Goal: Task Accomplishment & Management: Use online tool/utility

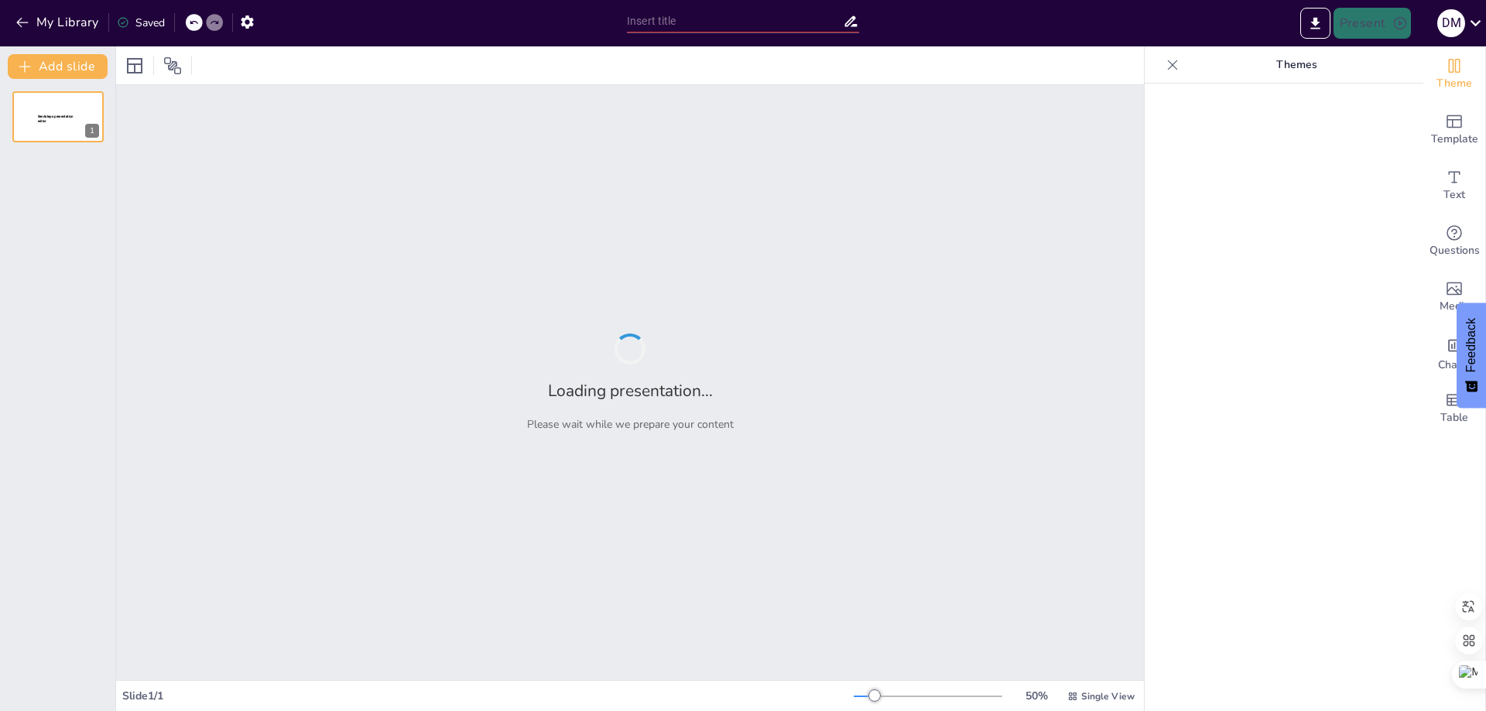
type input "Perspectivas Futuras de la Ingeniería en Alimentos en [GEOGRAPHIC_DATA]: Un Enf…"
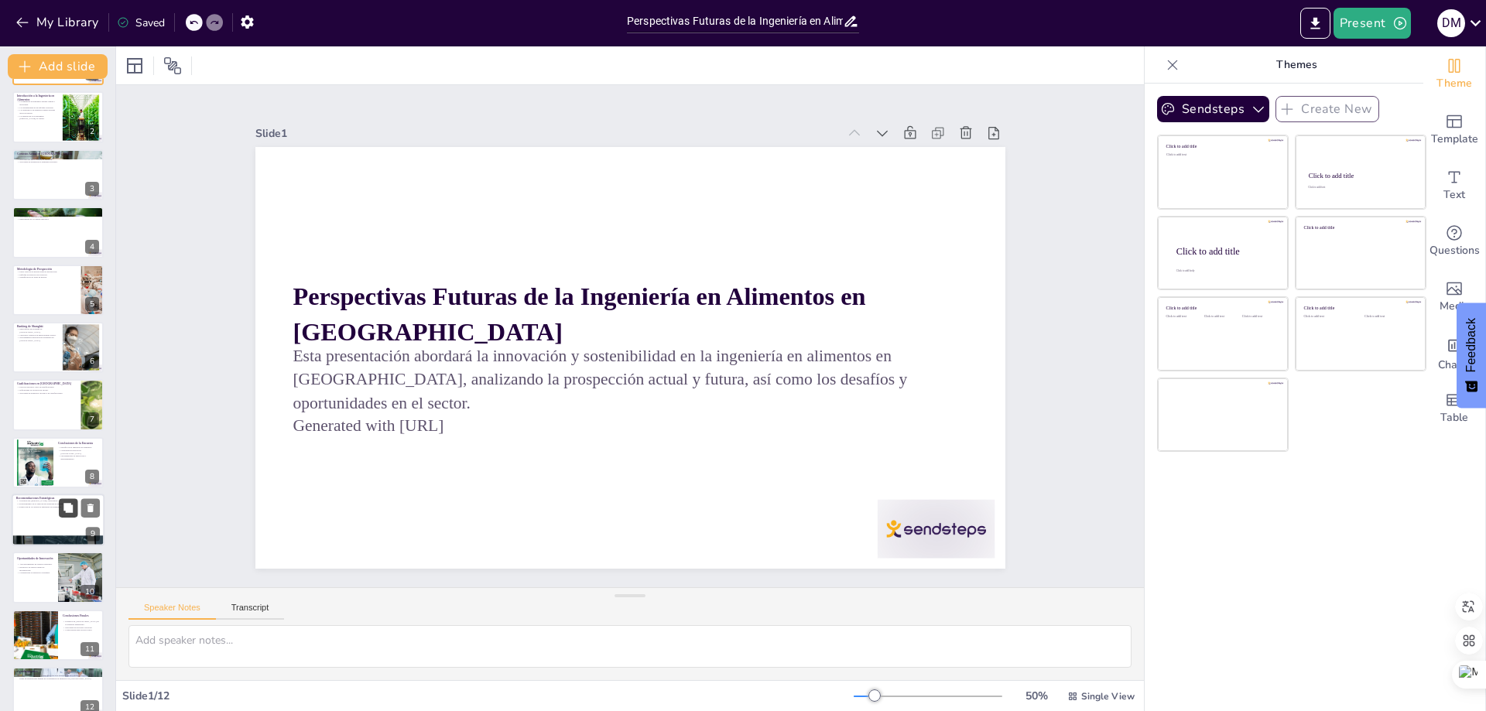
scroll to position [77, 0]
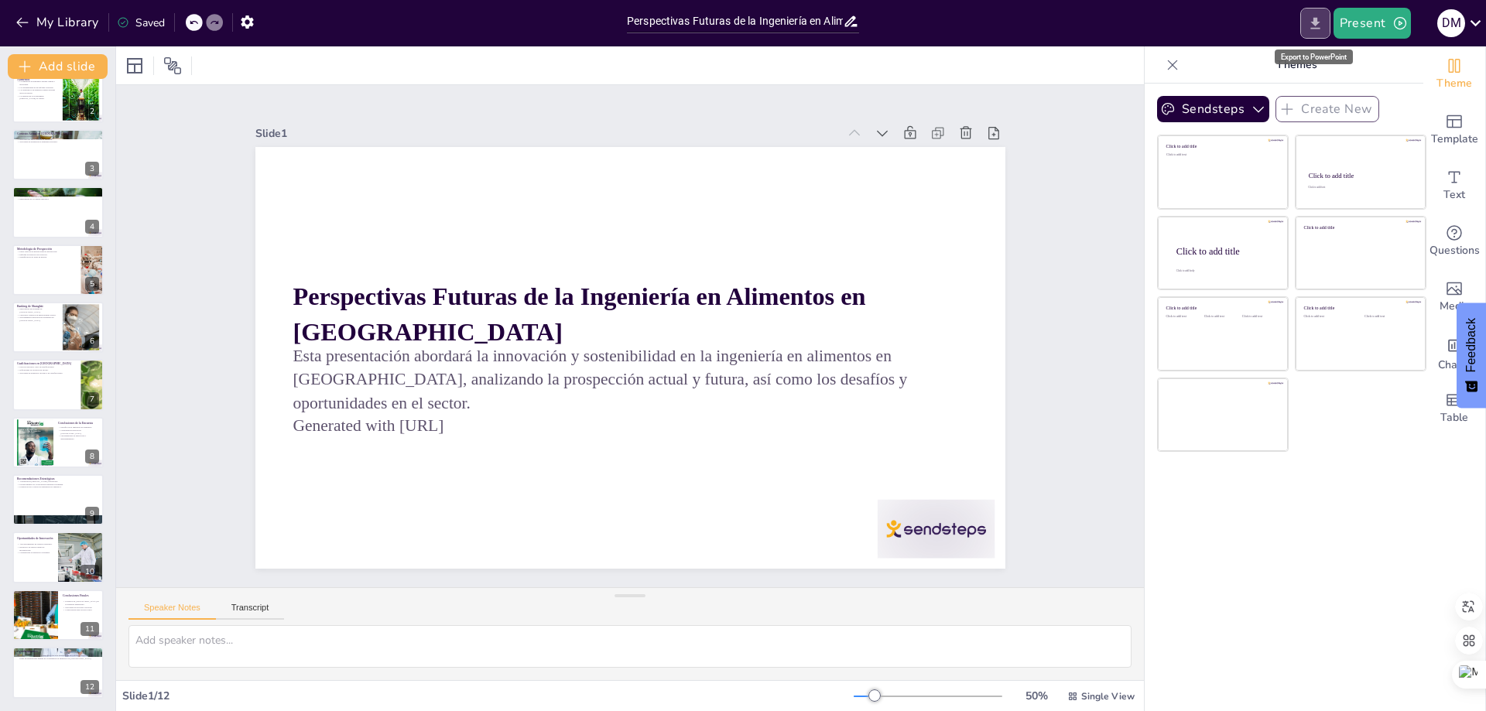
click at [1311, 25] on icon "Export to PowerPoint" at bounding box center [1315, 23] width 16 height 16
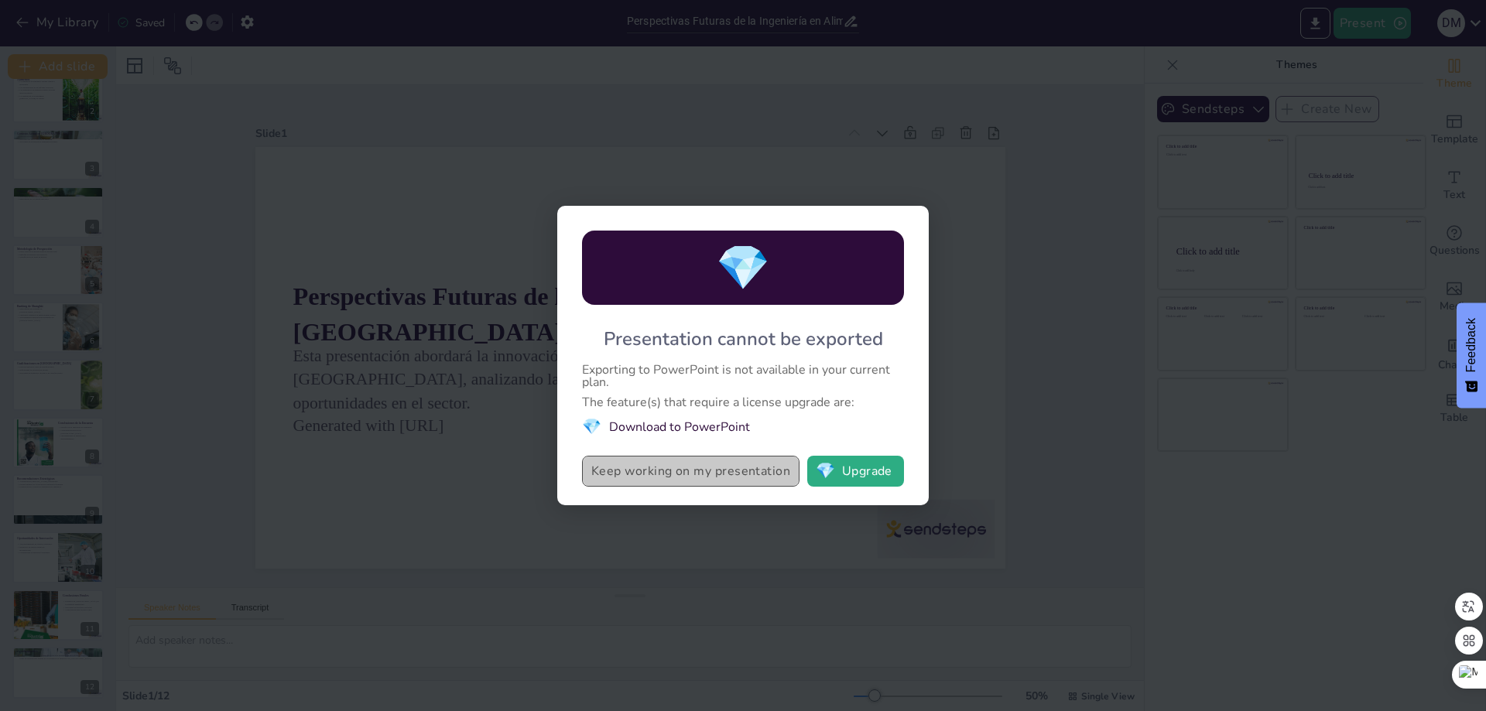
click at [706, 473] on button "Keep working on my presentation" at bounding box center [690, 471] width 217 height 31
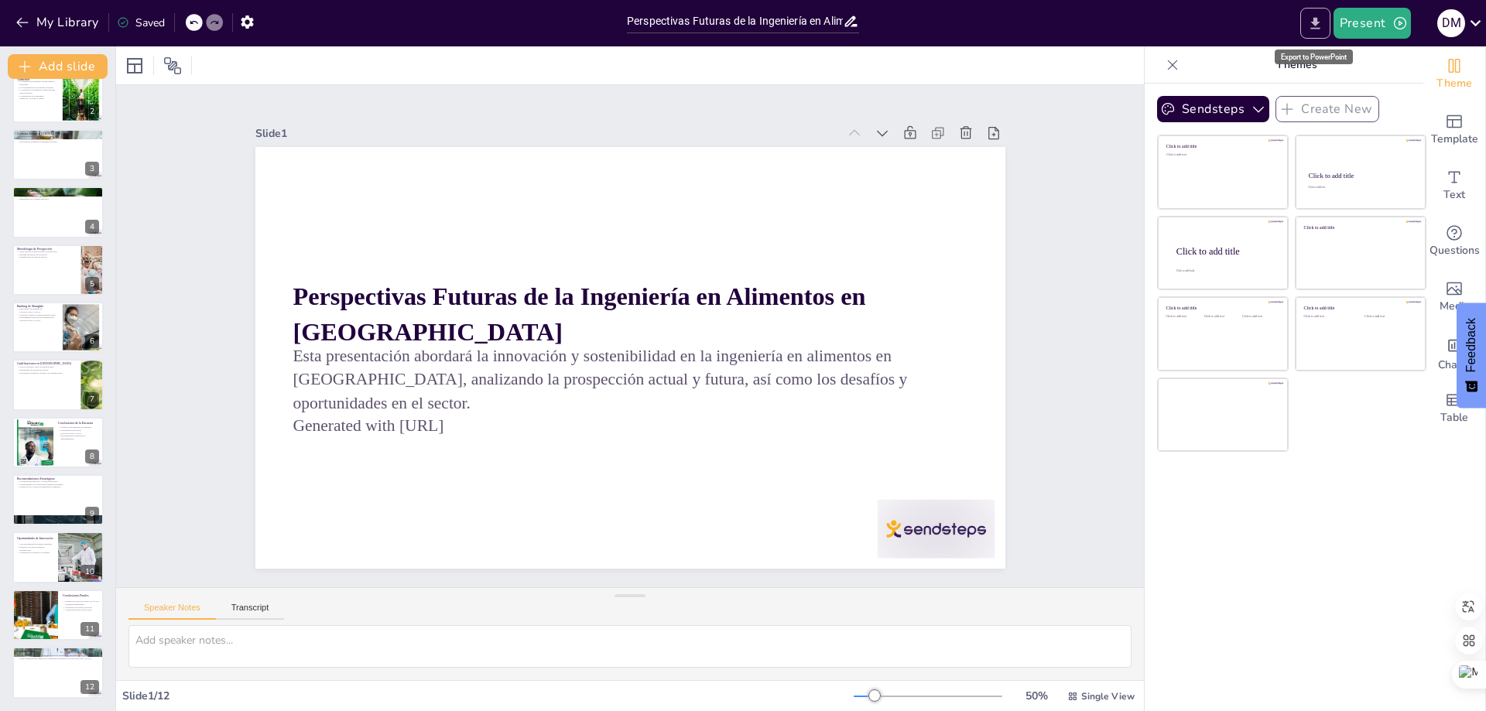
click at [1311, 27] on icon "Export to PowerPoint" at bounding box center [1315, 23] width 16 height 16
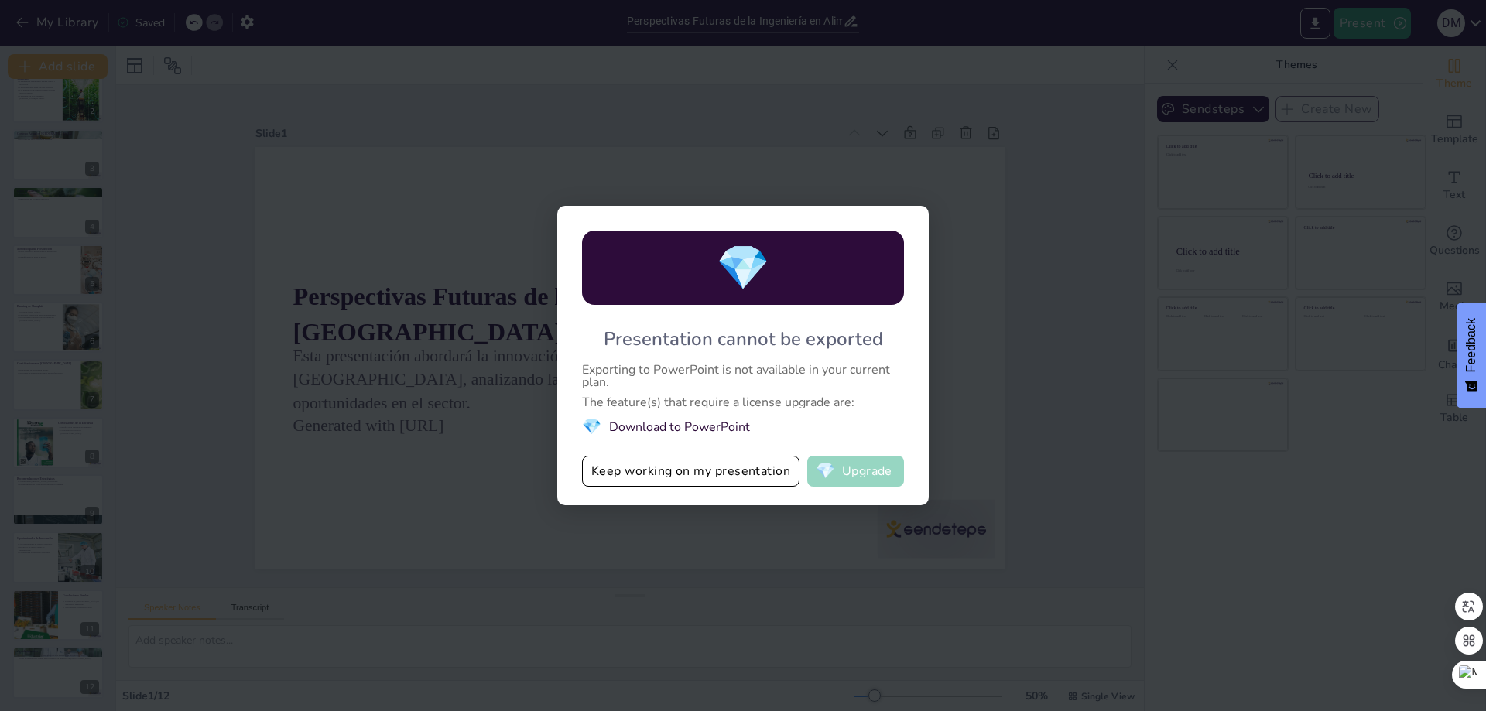
click at [843, 468] on button "💎 Upgrade" at bounding box center [855, 471] width 97 height 31
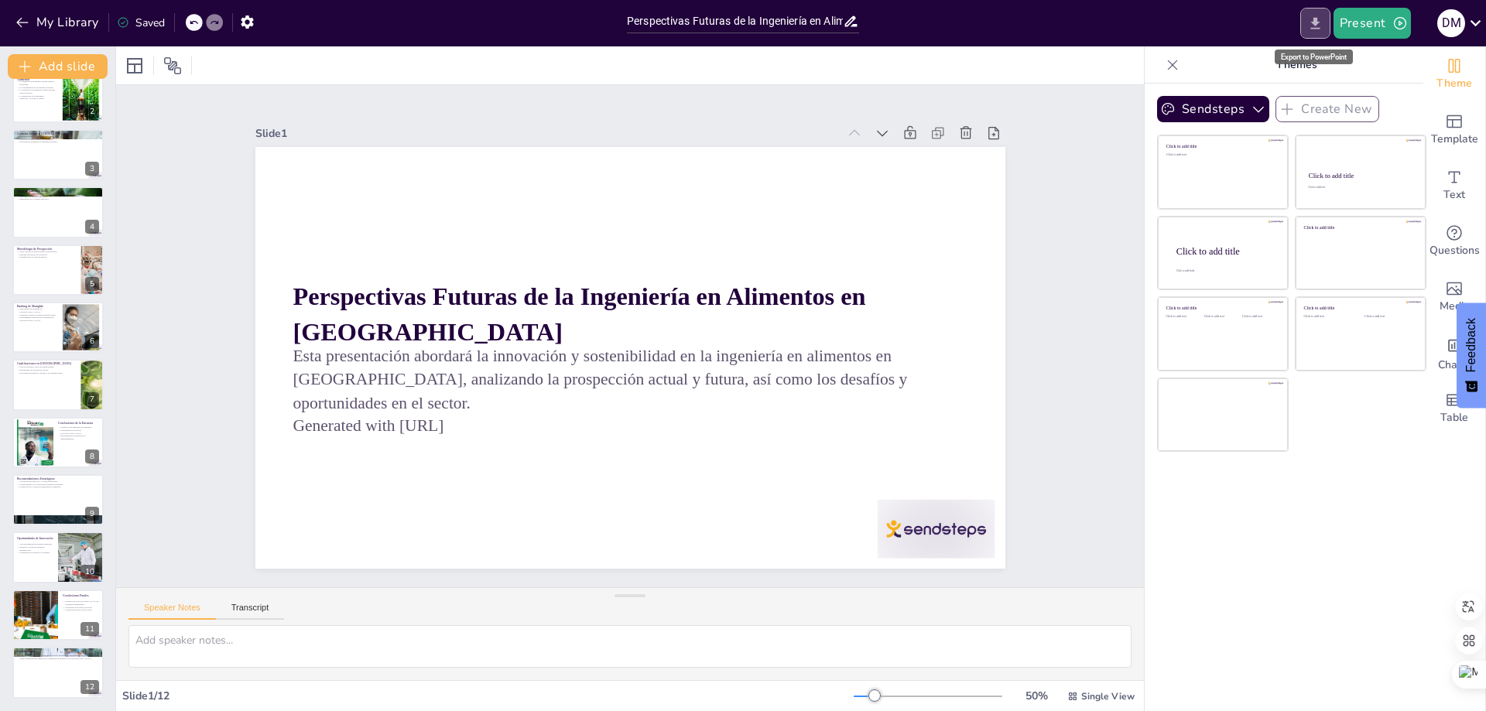
click at [1313, 25] on icon "Export to PowerPoint" at bounding box center [1315, 23] width 16 height 16
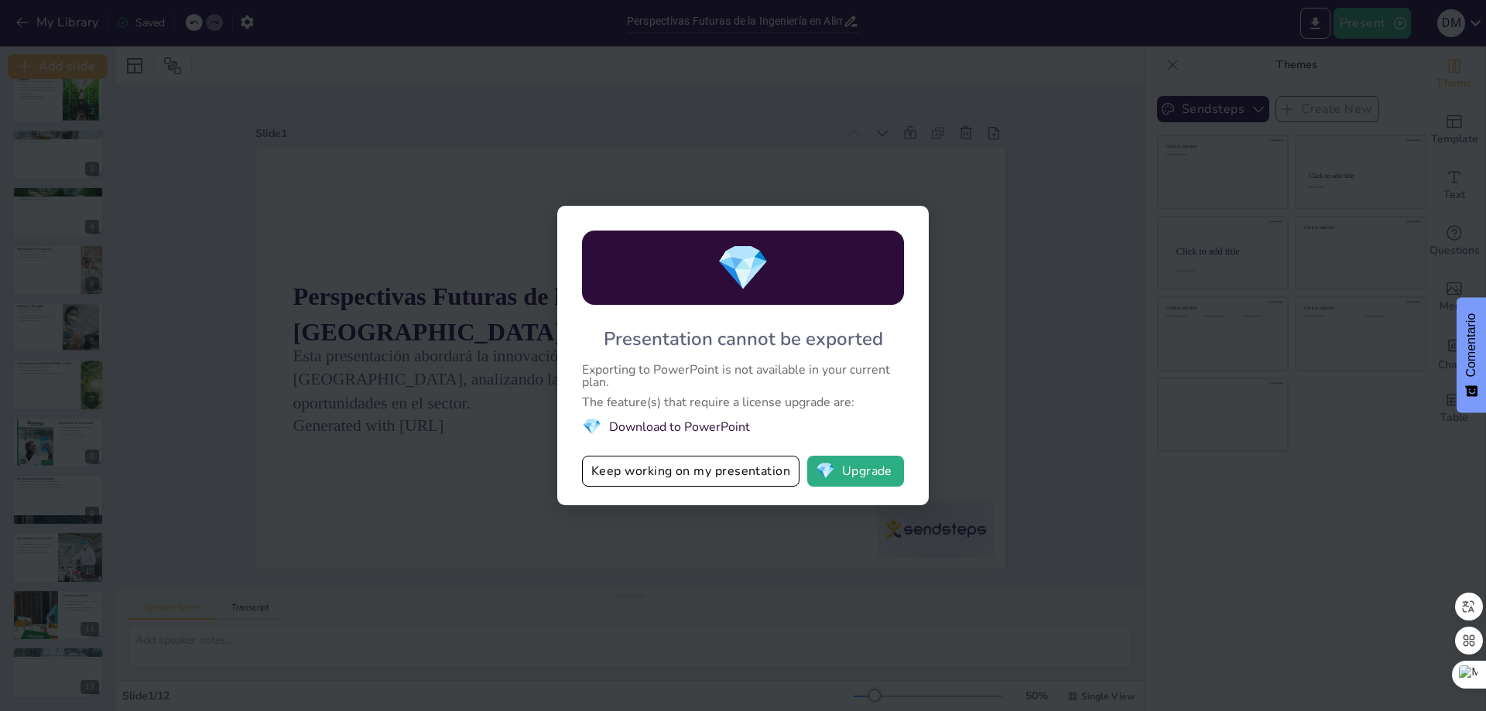
click at [464, 487] on div "💎 Presentation cannot be exported Exporting to PowerPoint is not available in y…" at bounding box center [743, 355] width 1486 height 711
click at [904, 371] on div "💎 Presentation cannot be exported Exporting to PowerPoint is not available in y…" at bounding box center [742, 355] width 371 height 299
click at [997, 309] on div "💎 Presentation cannot be exported Exporting to PowerPoint is not available in y…" at bounding box center [743, 355] width 1486 height 711
click at [693, 480] on button "Keep working on my presentation" at bounding box center [690, 471] width 217 height 31
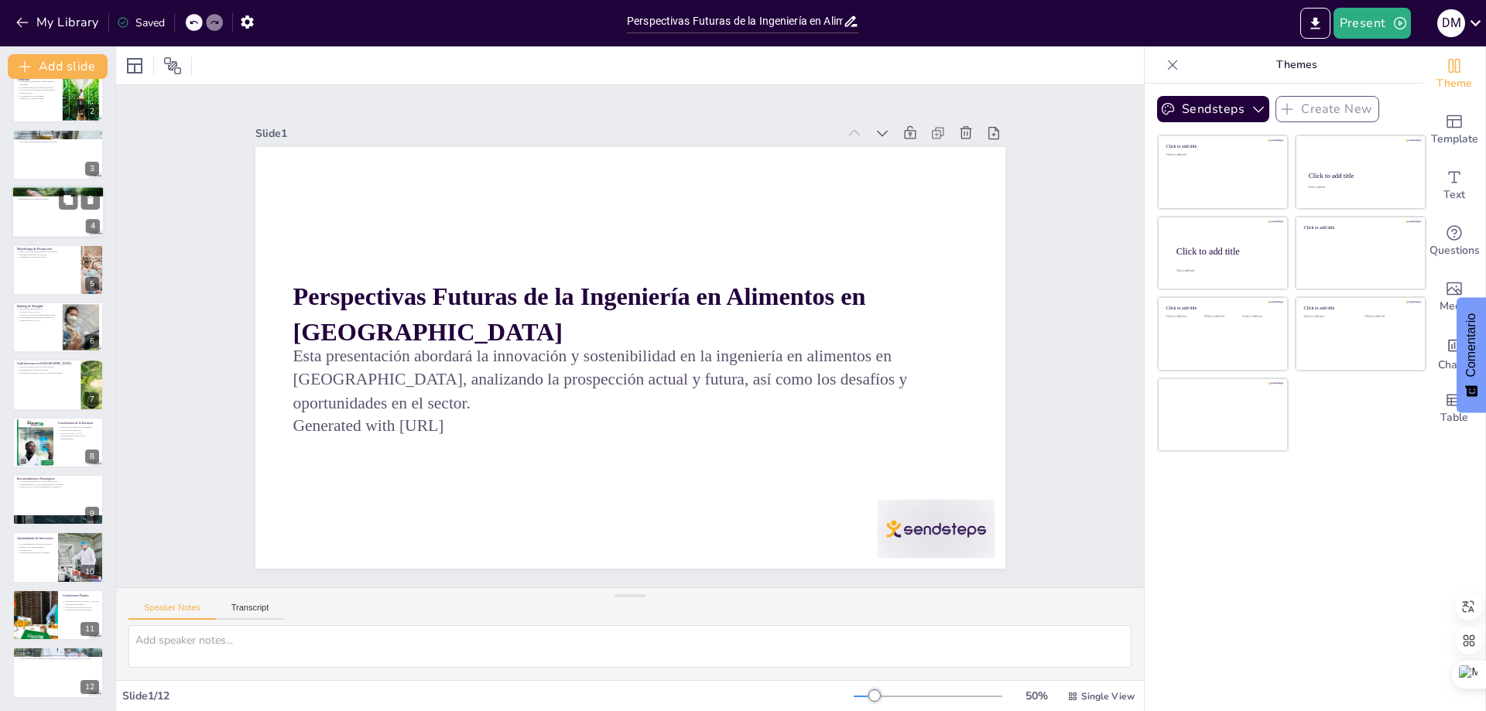
click at [60, 210] on div at bounding box center [58, 212] width 93 height 53
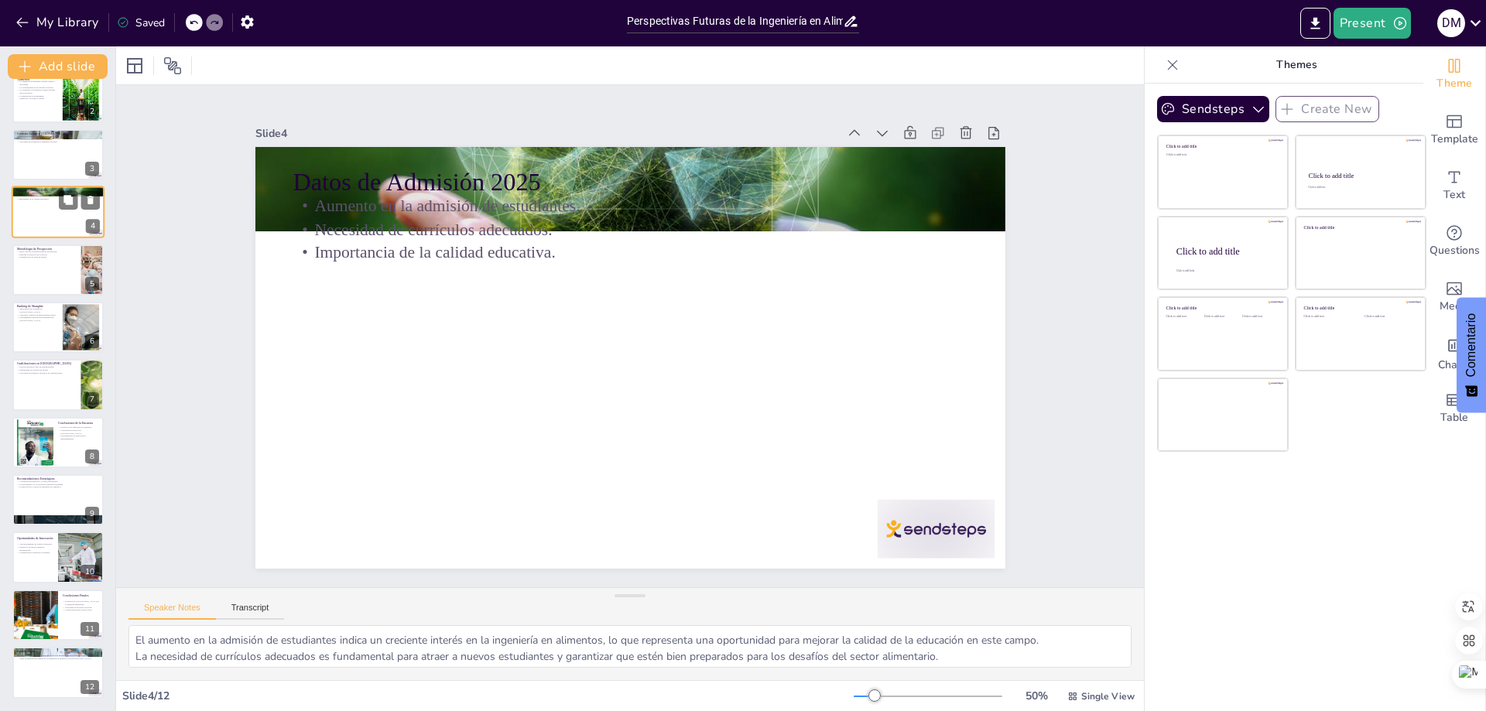
scroll to position [0, 0]
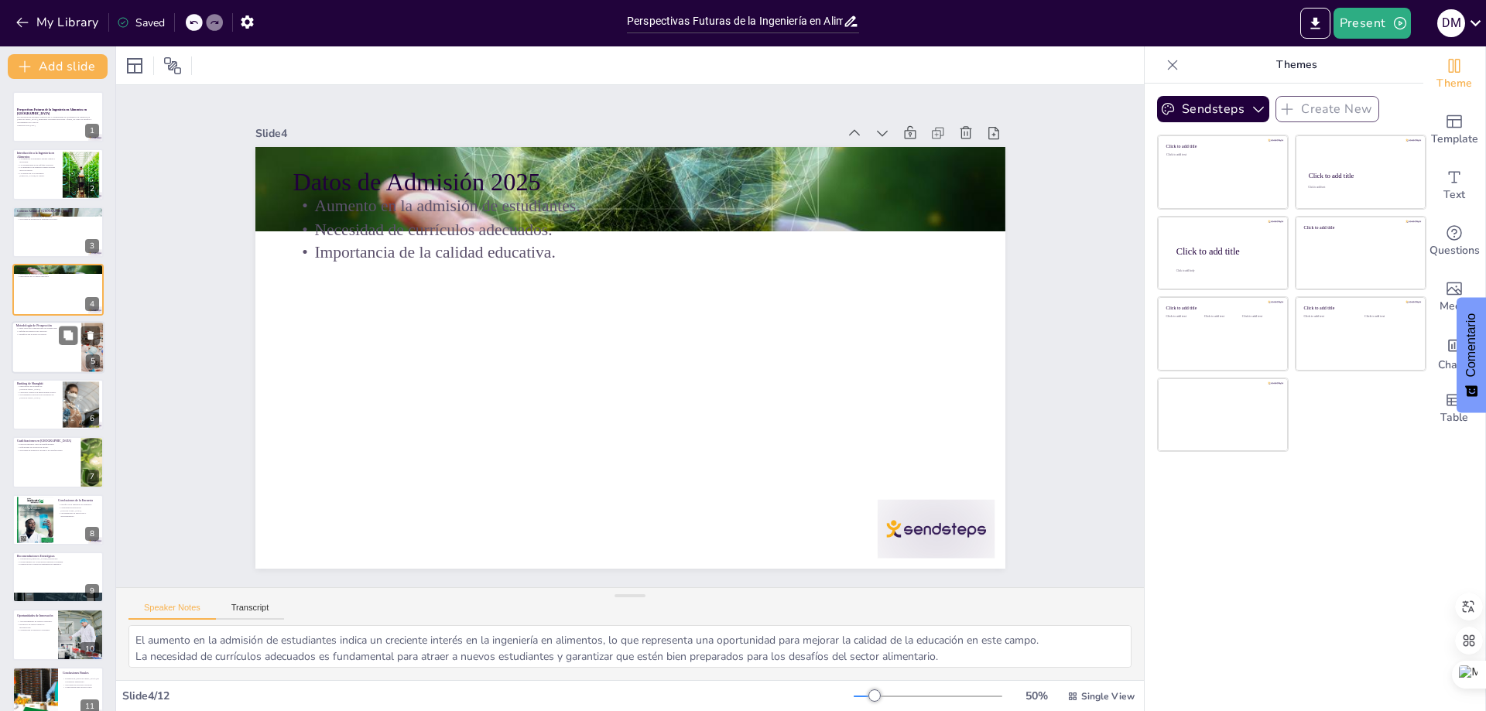
click at [32, 358] on div at bounding box center [58, 347] width 93 height 53
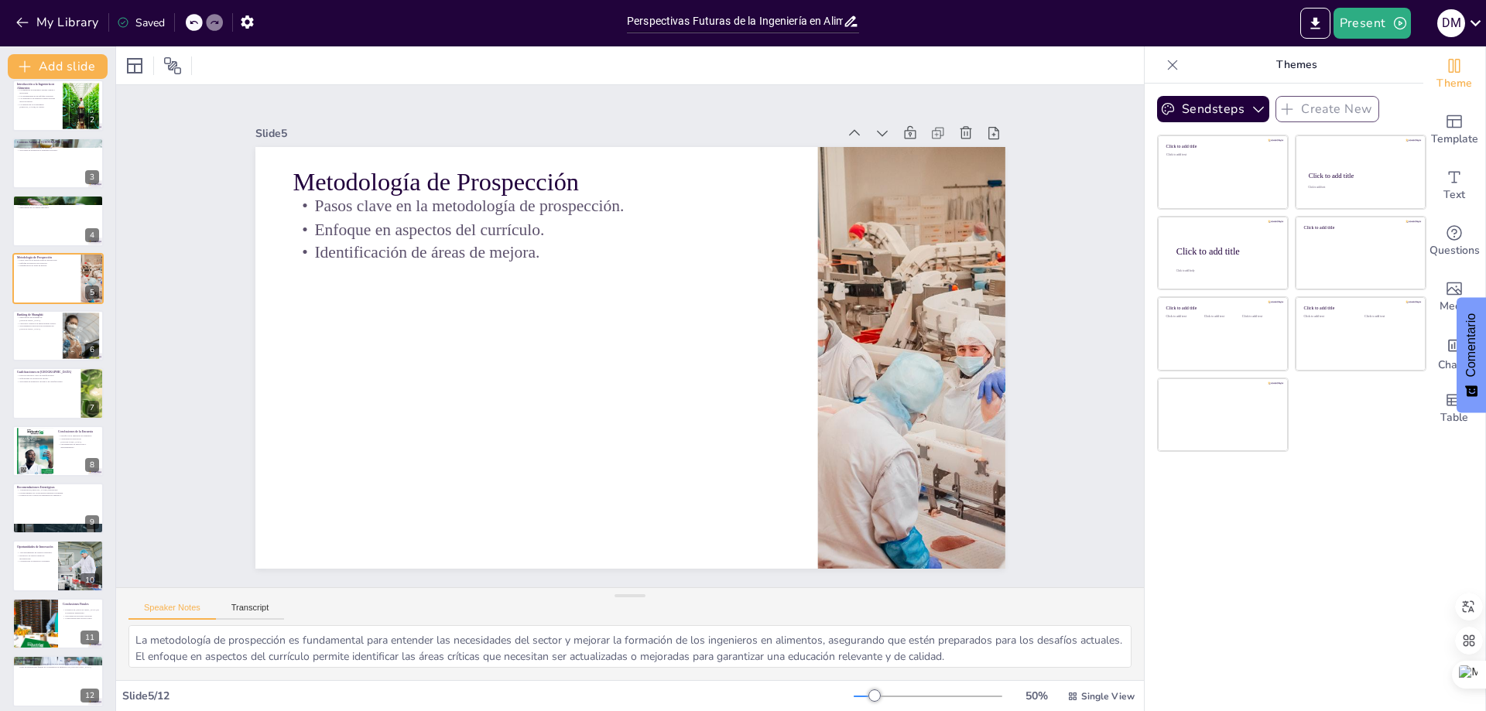
scroll to position [77, 0]
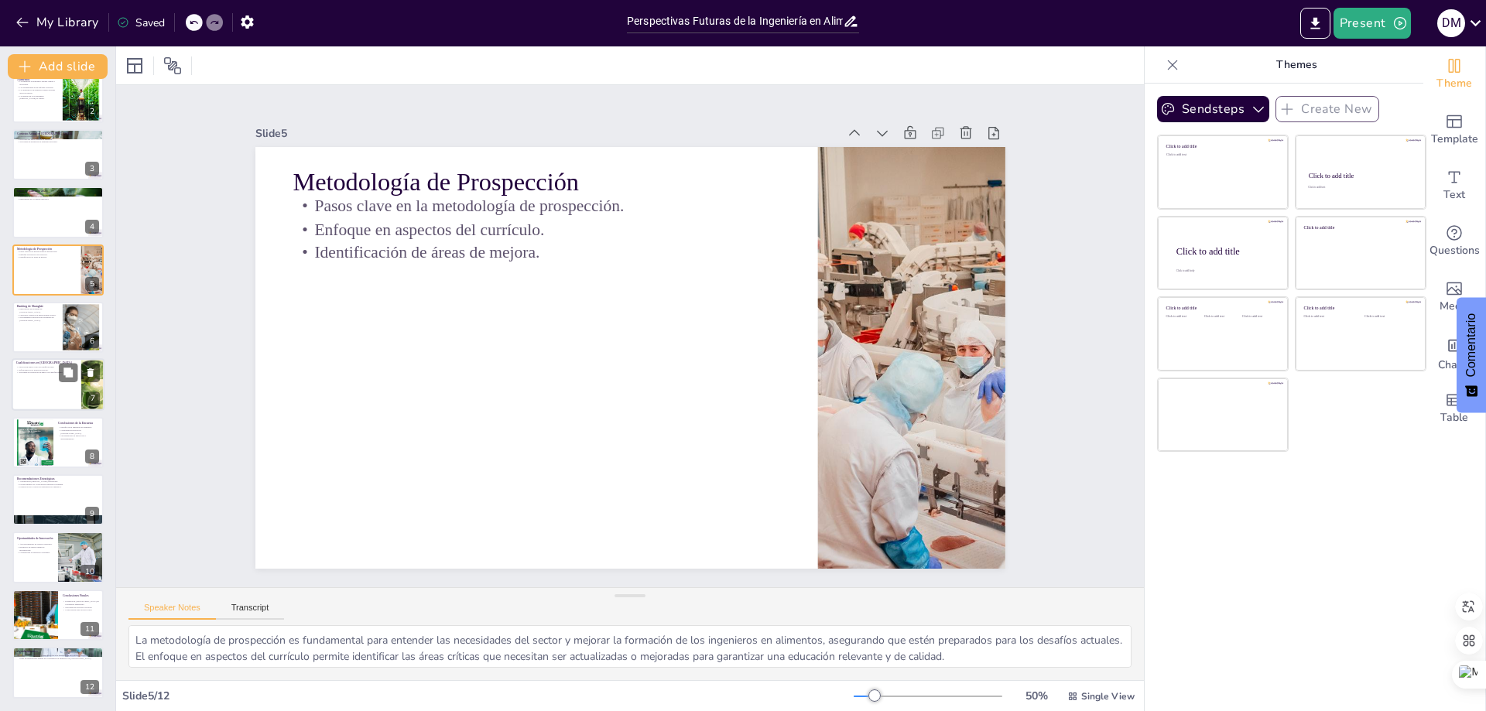
click at [56, 391] on div at bounding box center [58, 385] width 93 height 53
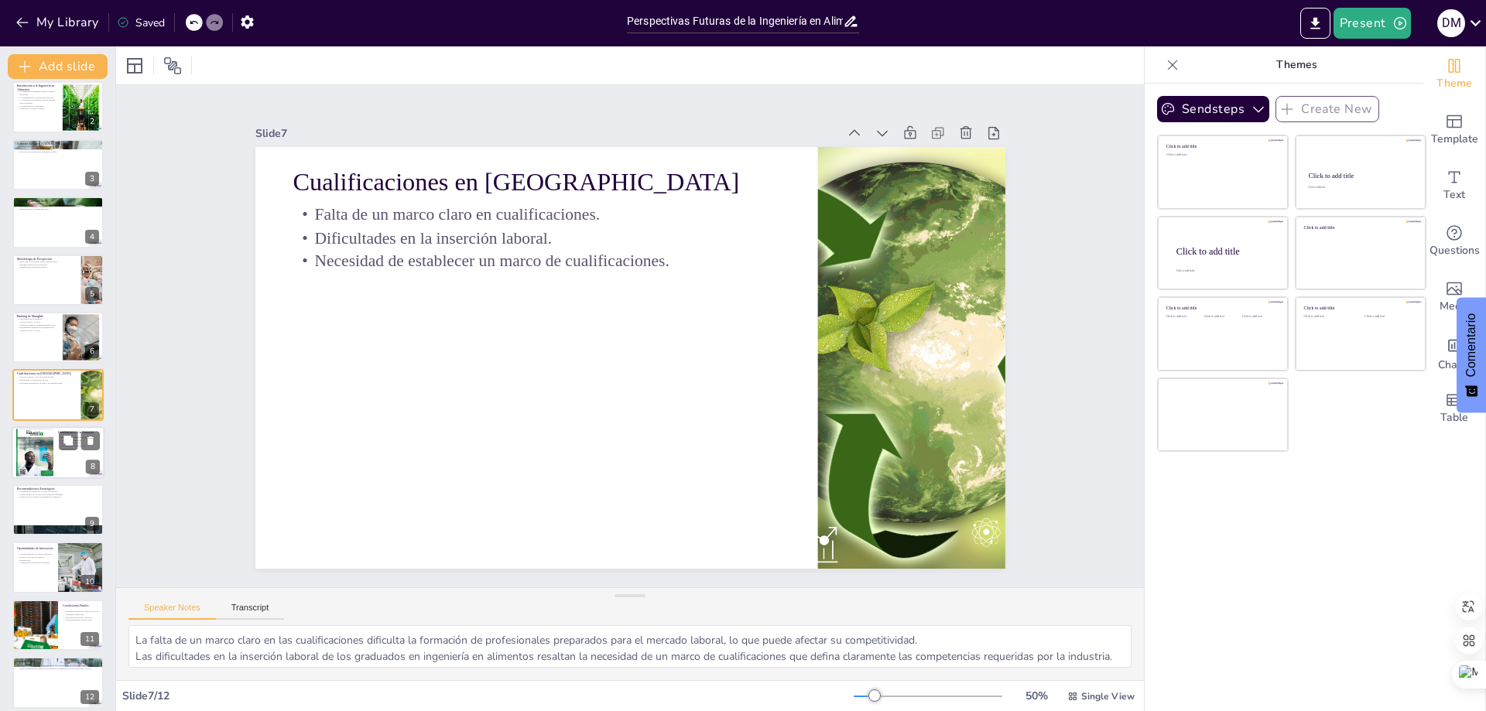
click at [39, 459] on div at bounding box center [34, 452] width 37 height 51
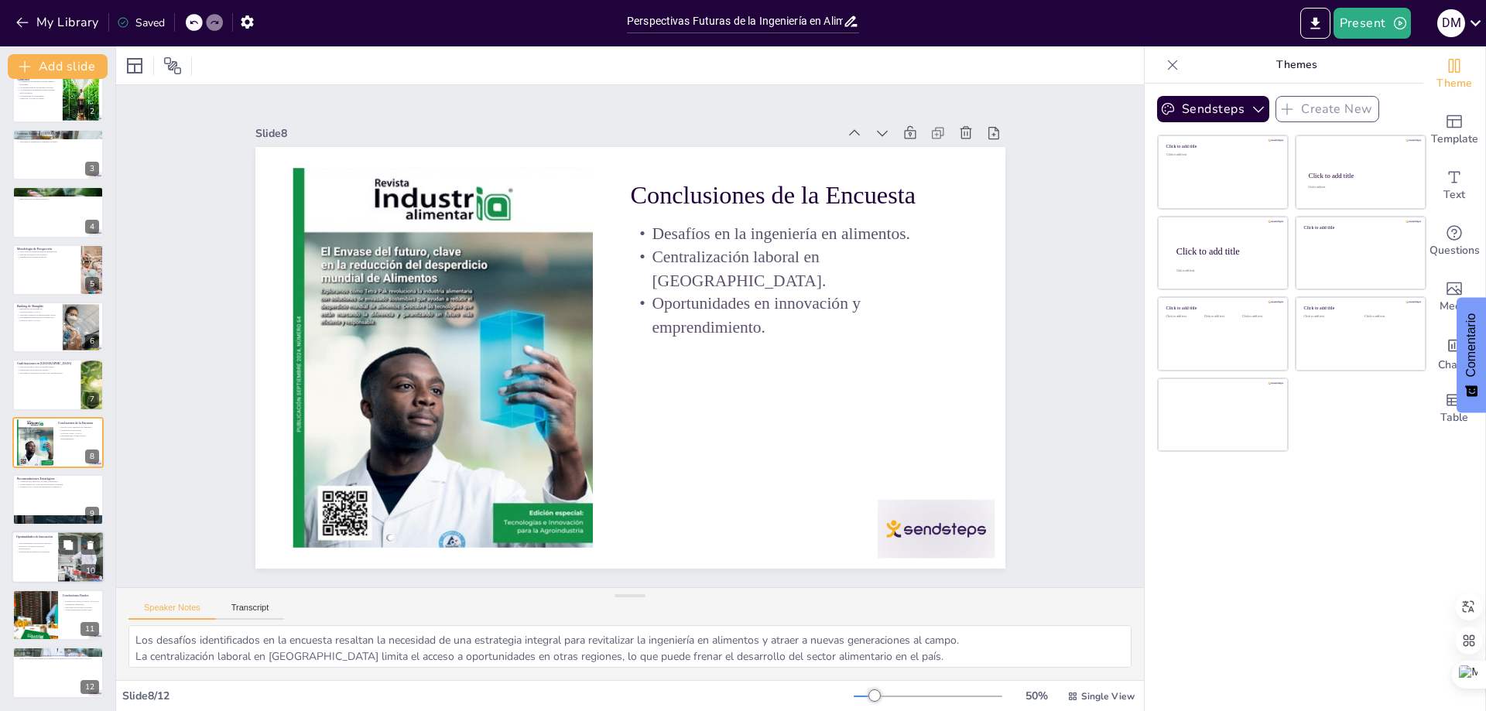
click at [47, 559] on div at bounding box center [58, 558] width 93 height 53
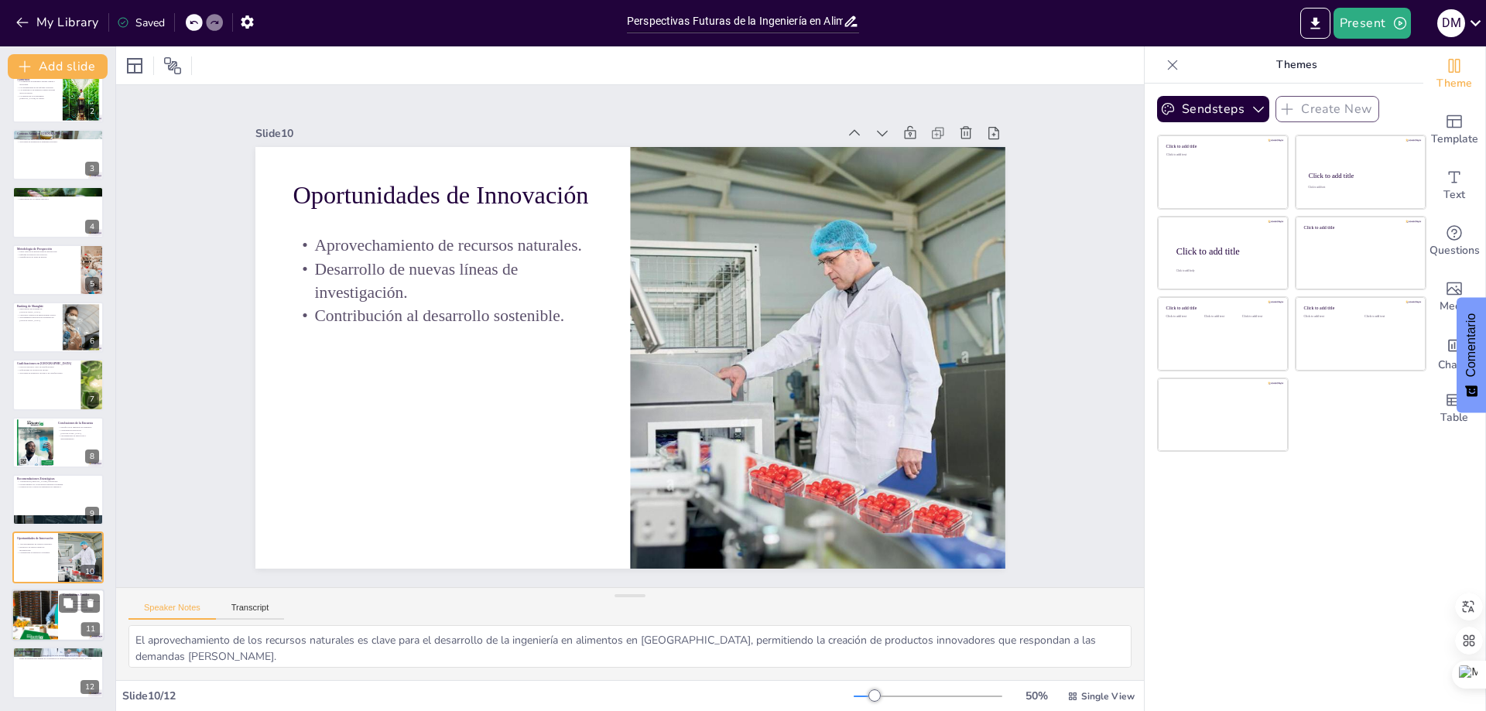
click at [42, 632] on div at bounding box center [34, 615] width 104 height 53
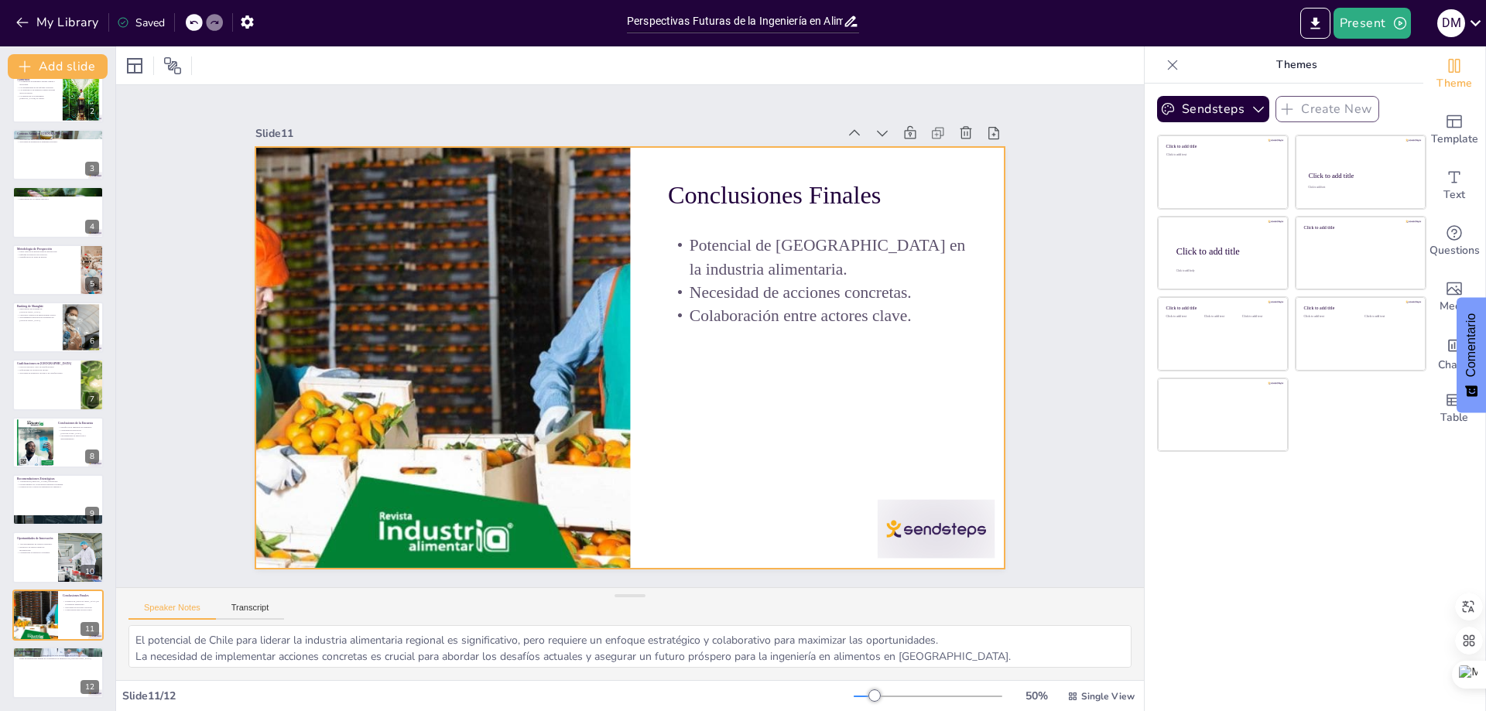
click at [896, 525] on div at bounding box center [914, 560] width 122 height 70
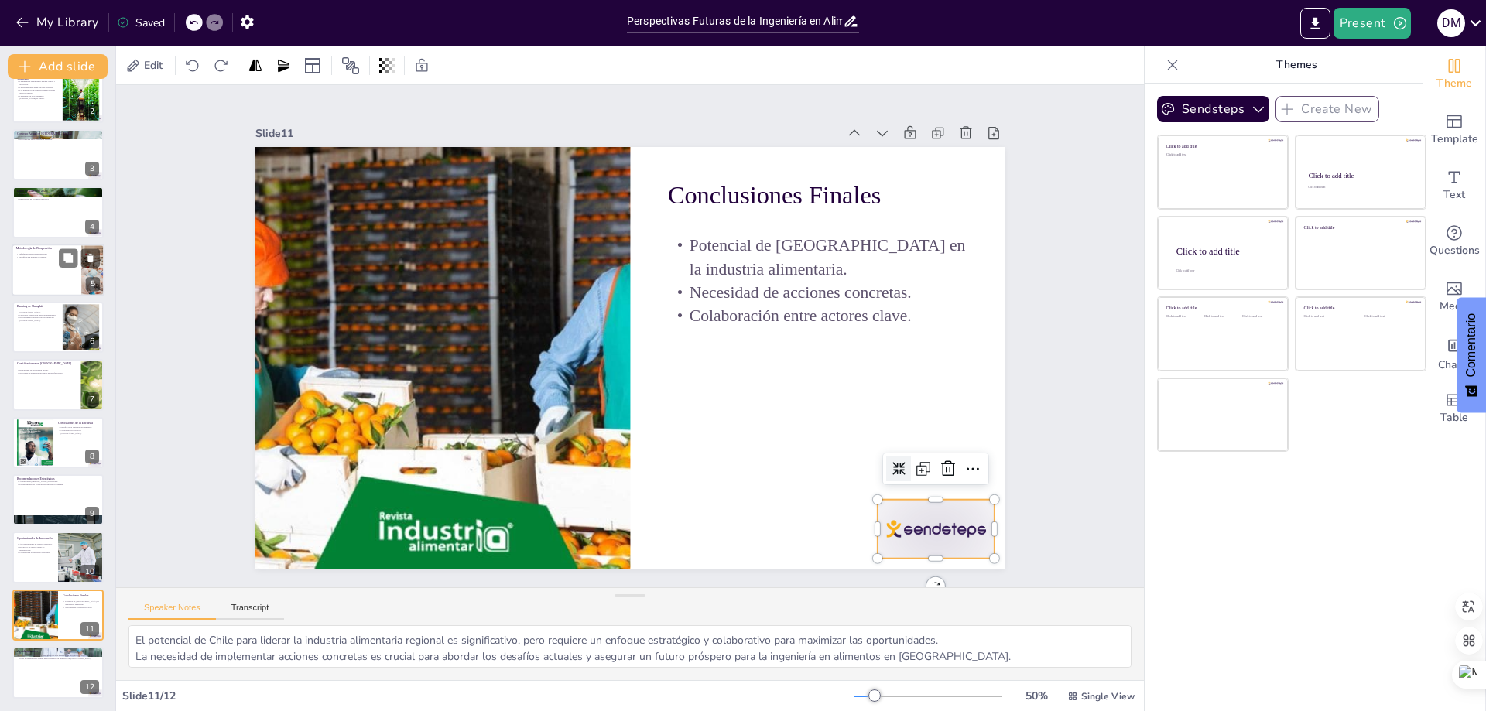
click at [47, 279] on div at bounding box center [58, 270] width 93 height 53
type textarea "La metodología de prospección es fundamental para entender las necesidades del …"
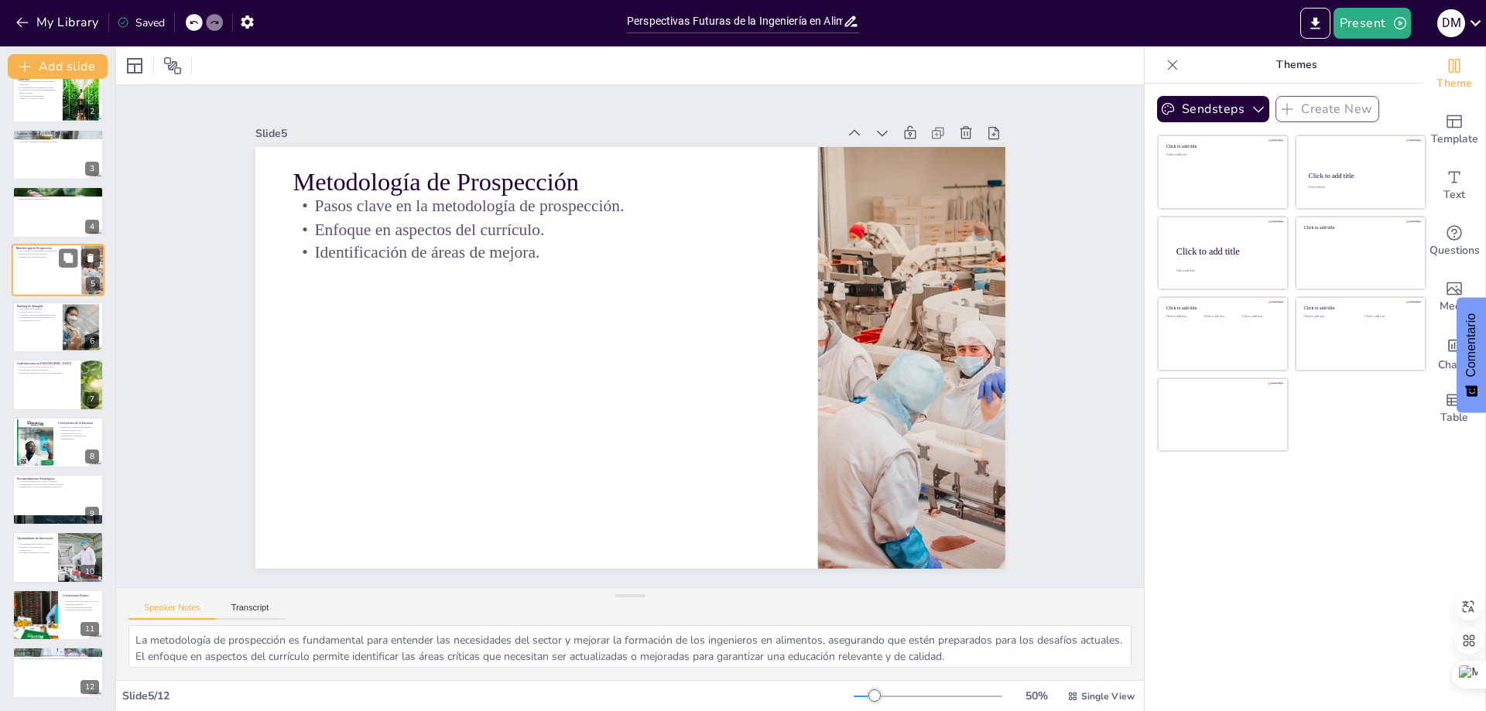
scroll to position [0, 0]
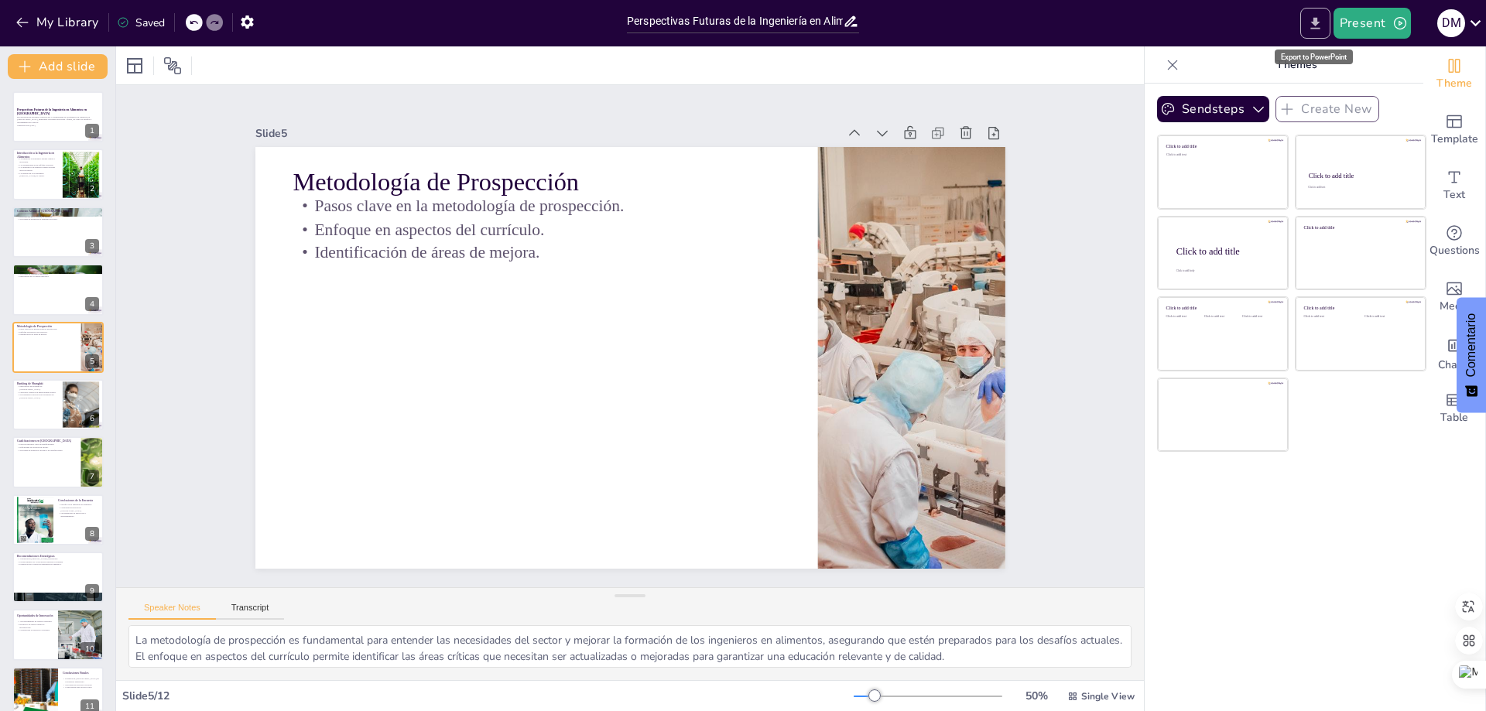
click at [1317, 31] on icon "Export to PowerPoint" at bounding box center [1315, 23] width 16 height 16
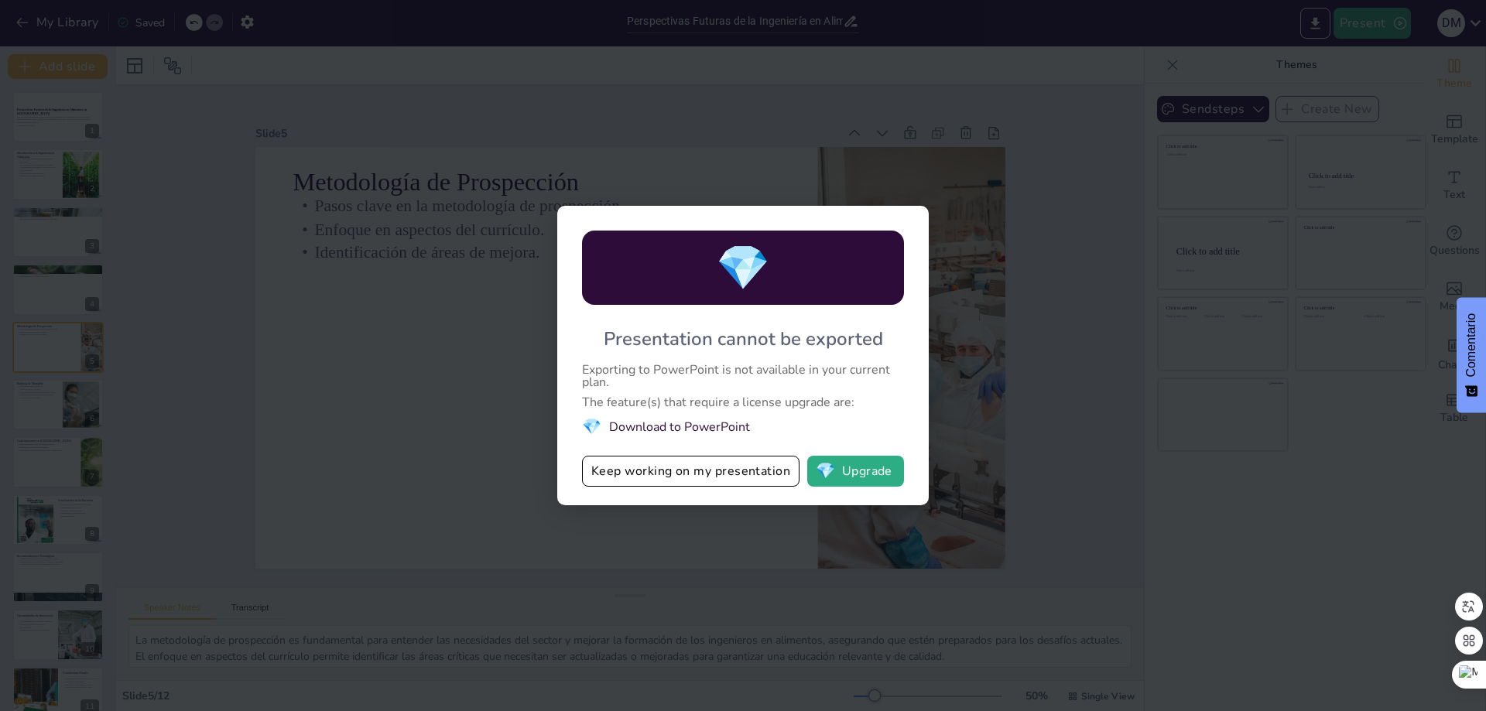
click at [686, 431] on li "💎 Download to PowerPoint" at bounding box center [743, 426] width 322 height 21
click at [569, 427] on div "💎 Presentation cannot be exported Exporting to PowerPoint is not available in y…" at bounding box center [742, 355] width 371 height 299
click at [601, 426] on span "💎" at bounding box center [591, 426] width 19 height 21
click at [496, 289] on div "💎 Presentation cannot be exported Exporting to PowerPoint is not available in y…" at bounding box center [743, 355] width 1486 height 711
click at [484, 290] on div "💎 Presentation cannot be exported Exporting to PowerPoint is not available in y…" at bounding box center [743, 355] width 1486 height 711
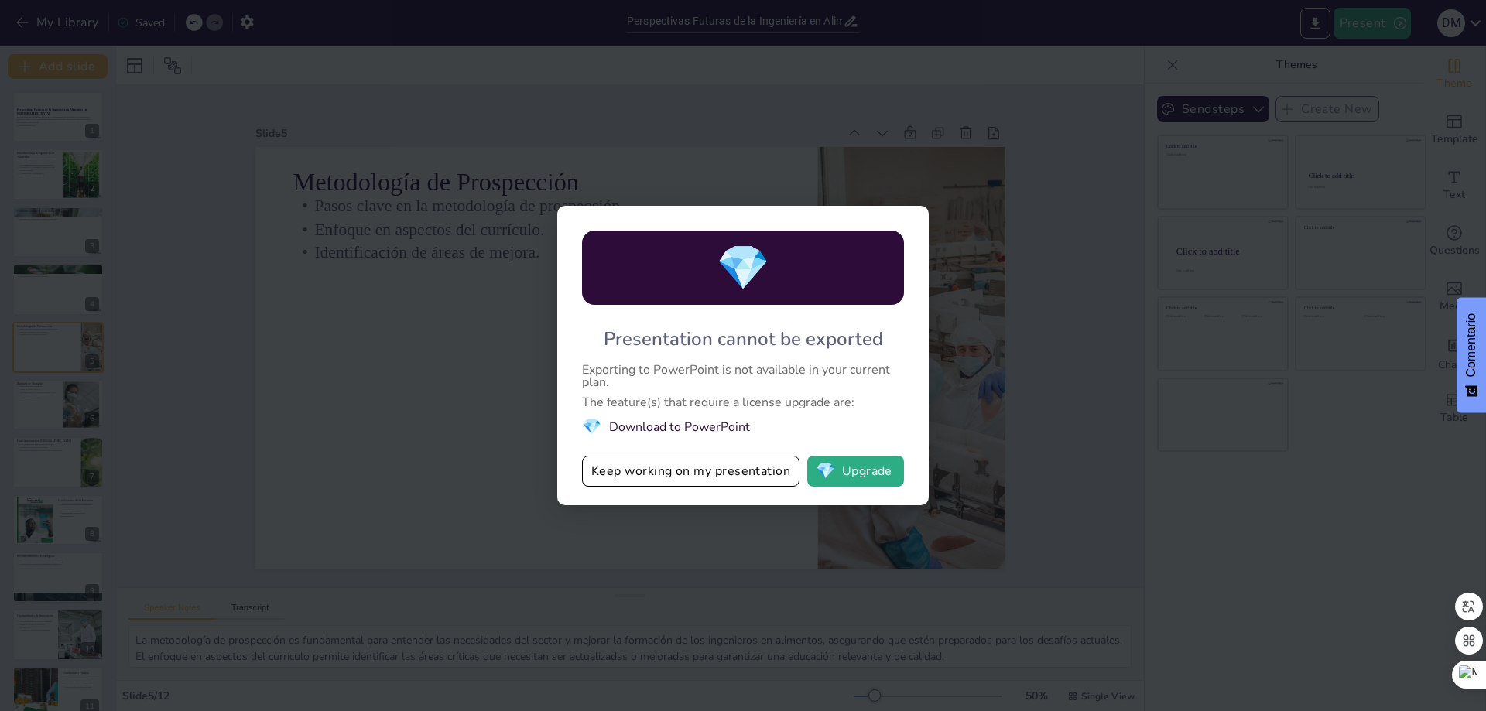
click at [484, 290] on div "💎 Presentation cannot be exported Exporting to PowerPoint is not available in y…" at bounding box center [743, 355] width 1486 height 711
click at [474, 267] on div "💎 Presentation cannot be exported Exporting to PowerPoint is not available in y…" at bounding box center [743, 355] width 1486 height 711
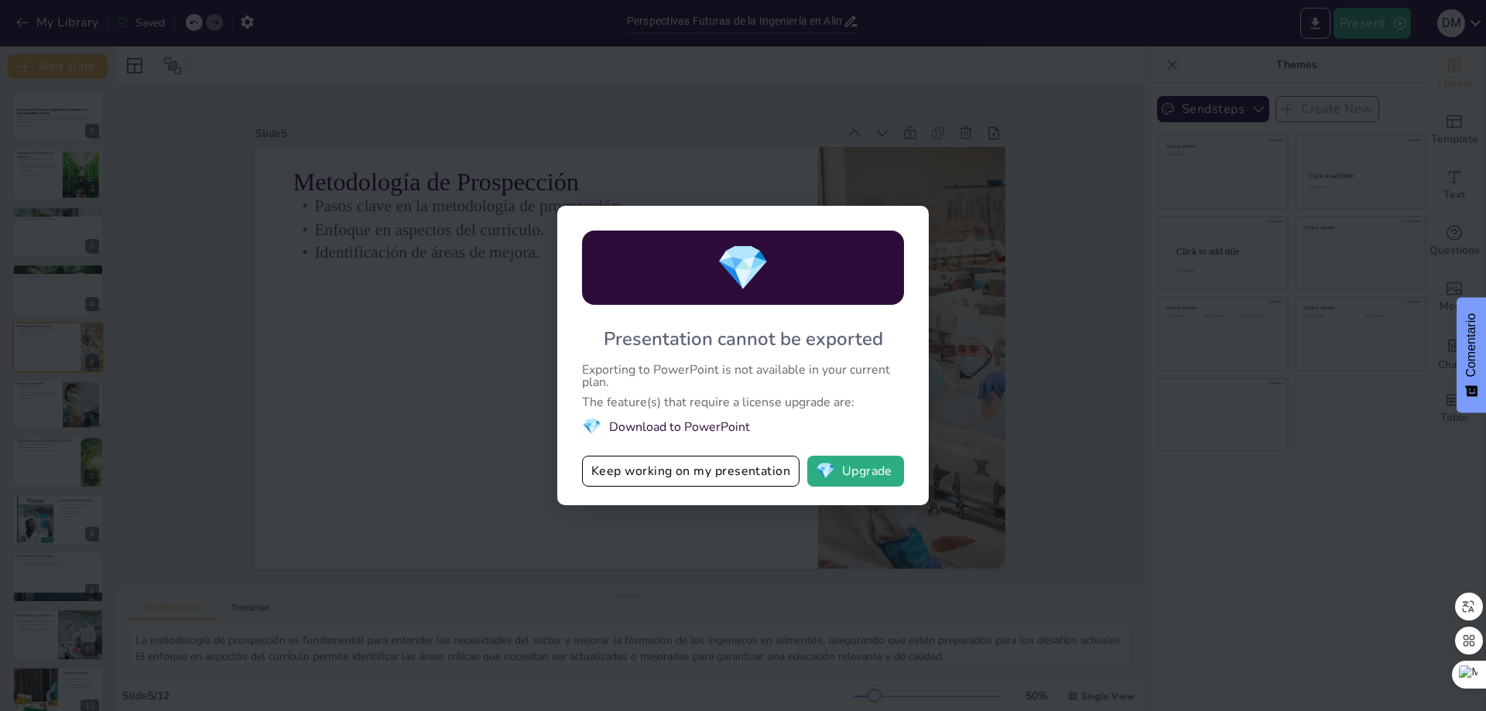
click at [474, 267] on div "💎 Presentation cannot be exported Exporting to PowerPoint is not available in y…" at bounding box center [743, 355] width 1486 height 711
click at [672, 465] on button "Keep working on my presentation" at bounding box center [690, 471] width 217 height 31
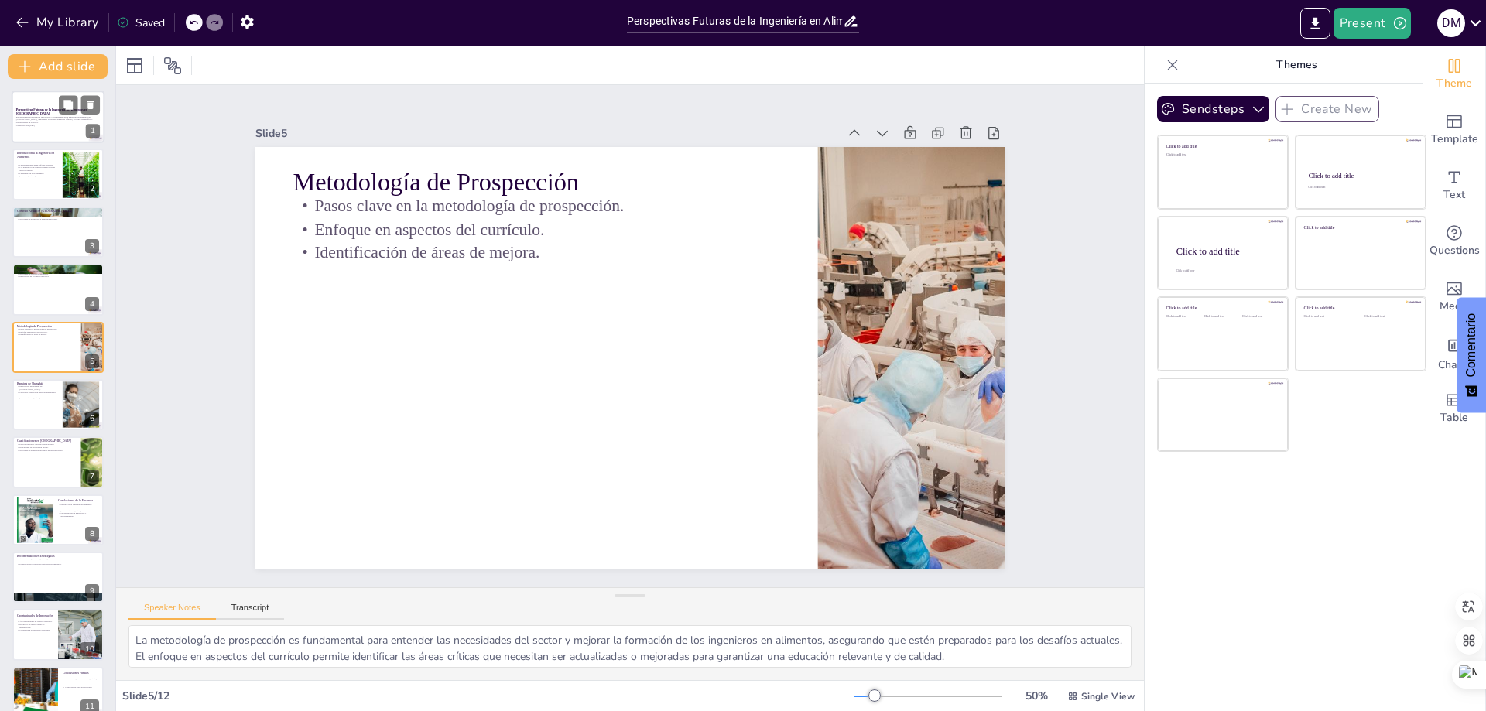
click at [54, 108] on div "Perspectivas Futuras de la Ingeniería en Alimentos en [GEOGRAPHIC_DATA]" at bounding box center [58, 111] width 84 height 7
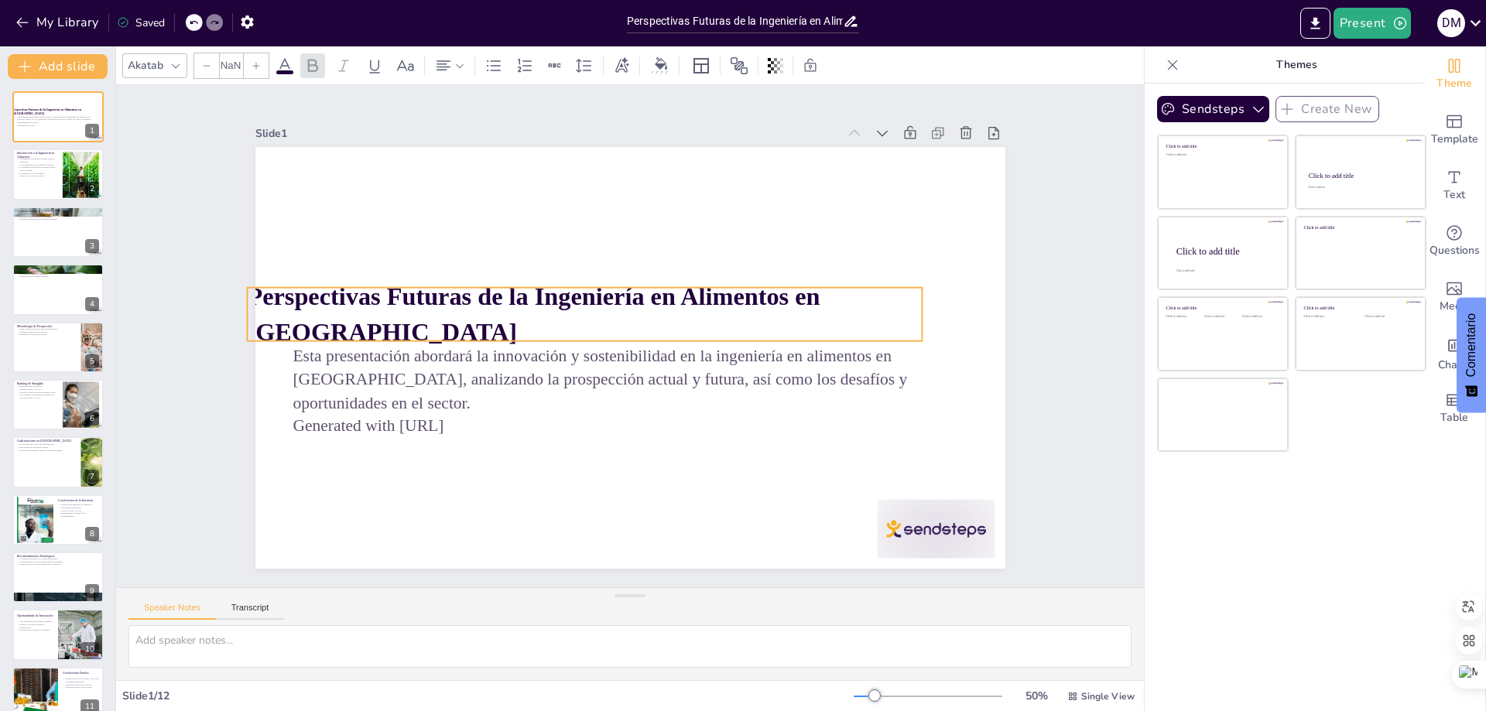
type input "48"
drag, startPoint x: 919, startPoint y: 309, endPoint x: 874, endPoint y: 309, distance: 45.7
click at [847, 309] on p "Perspectivas Futuras de la Ingeniería en Alimentos en [GEOGRAPHIC_DATA]" at bounding box center [620, 286] width 453 height 586
click at [819, 309] on strong "Perspectivas Futuras de la Ingeniería en Alimentos en [GEOGRAPHIC_DATA]" at bounding box center [533, 314] width 573 height 63
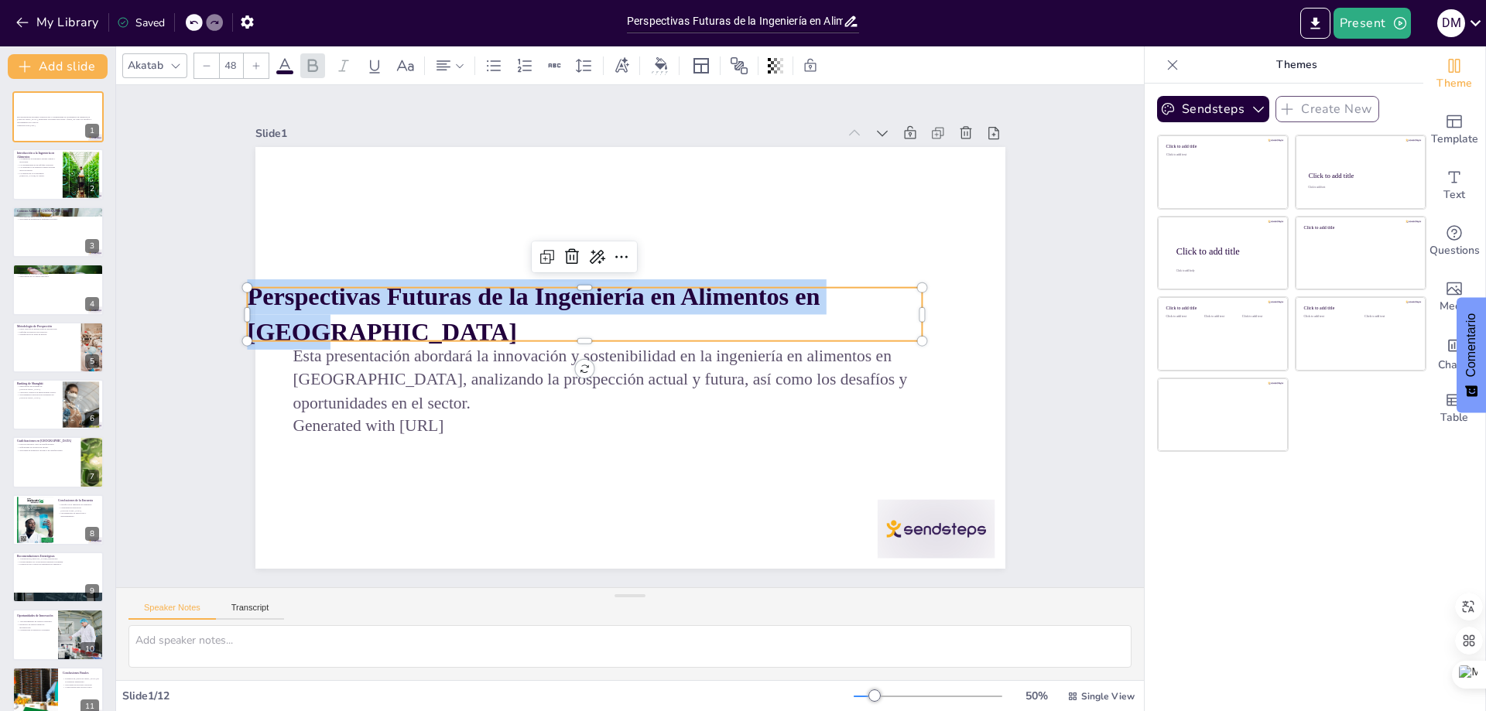
drag, startPoint x: 870, startPoint y: 311, endPoint x: 240, endPoint y: 311, distance: 630.6
click at [262, 311] on strong "Perspectivas Futuras de la Ingeniería en Alimentos en [GEOGRAPHIC_DATA]" at bounding box center [544, 268] width 564 height 203
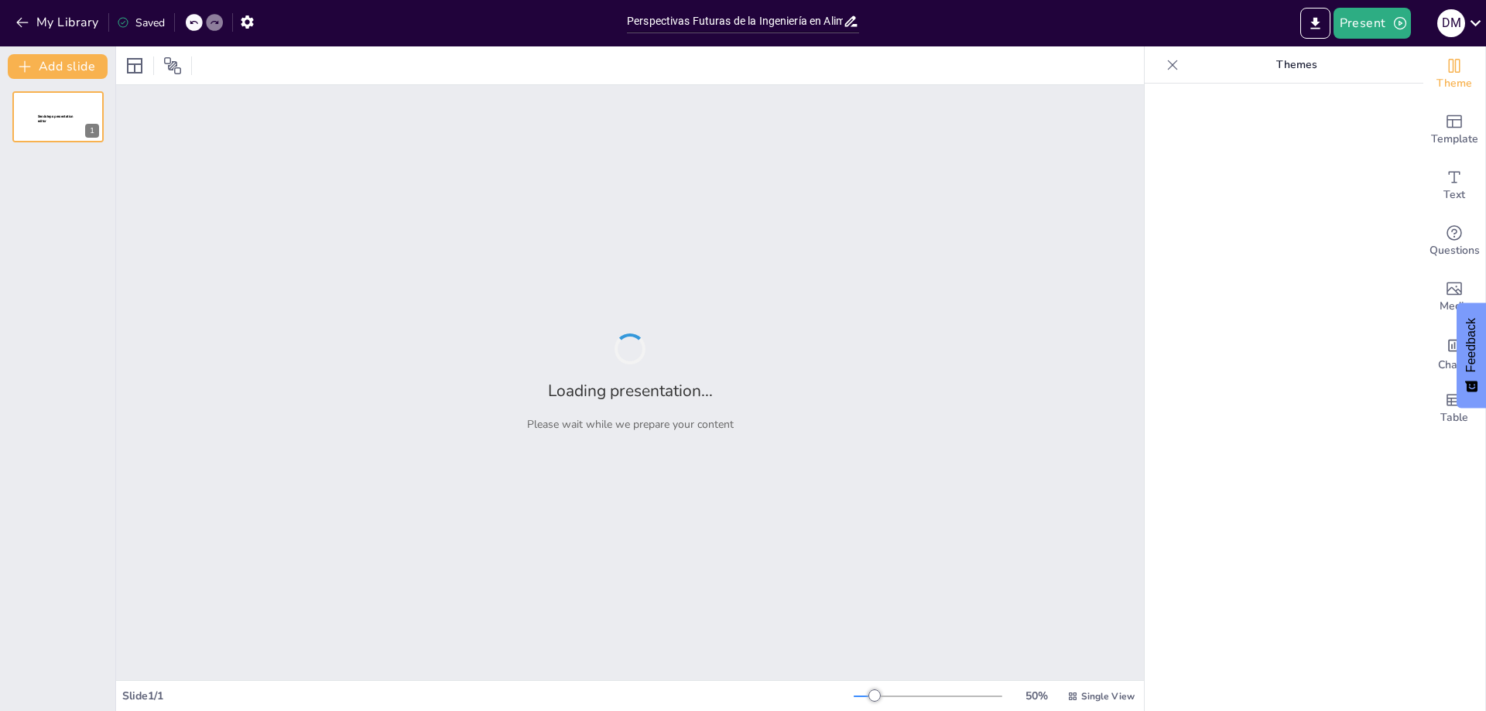
type input "Perspectivas Futuras de la Ingeniería en Alimentos en [GEOGRAPHIC_DATA]: Un Enf…"
